Goal: Navigation & Orientation: Find specific page/section

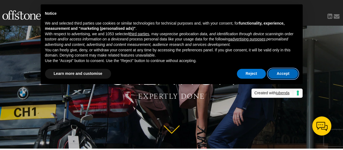
click at [280, 73] on button "Accept" at bounding box center [283, 74] width 30 height 10
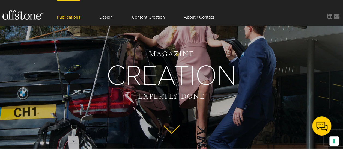
click at [65, 20] on link "Publications" at bounding box center [68, 12] width 23 height 25
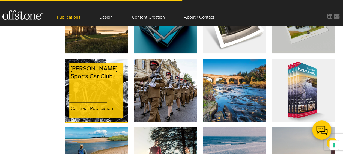
scroll to position [409, 0]
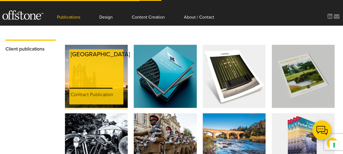
click at [90, 50] on div "[GEOGRAPHIC_DATA]" at bounding box center [100, 67] width 62 height 36
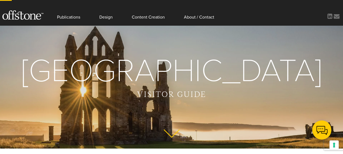
scroll to position [55, 0]
